Goal: Check status: Check status

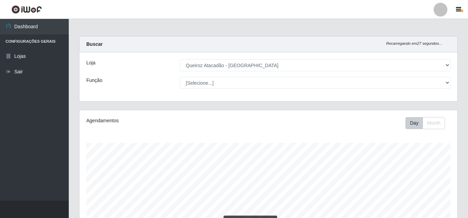
select select "462"
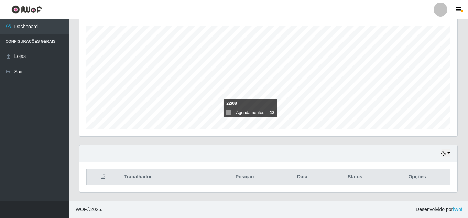
scroll to position [143, 378]
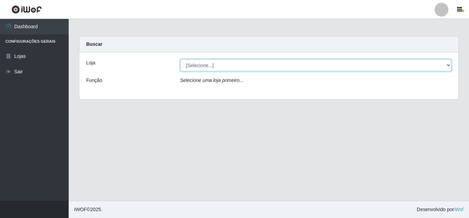
click at [354, 65] on select "[Selecione...] Queiroz [GEOGRAPHIC_DATA] - [GEOGRAPHIC_DATA]" at bounding box center [316, 65] width 272 height 12
select select "462"
click at [180, 59] on select "[Selecione...] Queiroz [GEOGRAPHIC_DATA] - [GEOGRAPHIC_DATA]" at bounding box center [316, 65] width 272 height 12
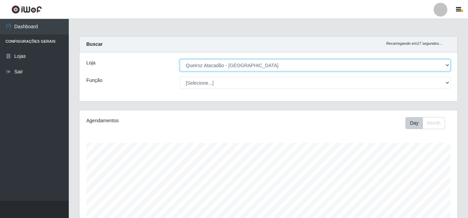
click at [448, 65] on select "[Selecione...] Queiroz [GEOGRAPHIC_DATA] - [GEOGRAPHIC_DATA]" at bounding box center [315, 65] width 270 height 12
click at [180, 59] on select "[Selecione...] Queiroz [GEOGRAPHIC_DATA] - [GEOGRAPHIC_DATA]" at bounding box center [315, 65] width 270 height 12
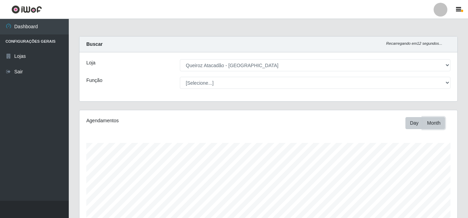
click at [431, 122] on button "Month" at bounding box center [433, 123] width 22 height 12
click at [418, 125] on button "Day" at bounding box center [414, 123] width 18 height 12
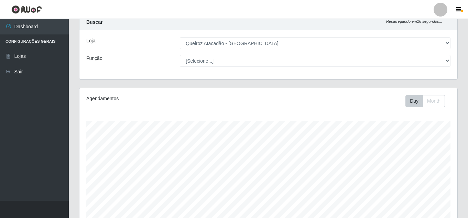
scroll to position [13, 0]
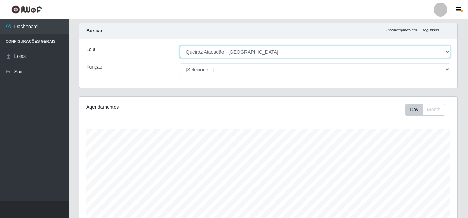
click at [229, 47] on select "[Selecione...] Queiroz [GEOGRAPHIC_DATA] - [GEOGRAPHIC_DATA]" at bounding box center [315, 52] width 270 height 12
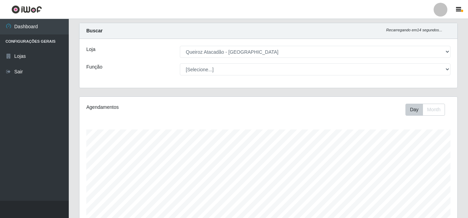
click at [223, 86] on div "Loja [Selecione...] Queiroz [GEOGRAPHIC_DATA] - [GEOGRAPHIC_DATA] Função [Selec…" at bounding box center [268, 63] width 378 height 49
